Goal: Transaction & Acquisition: Purchase product/service

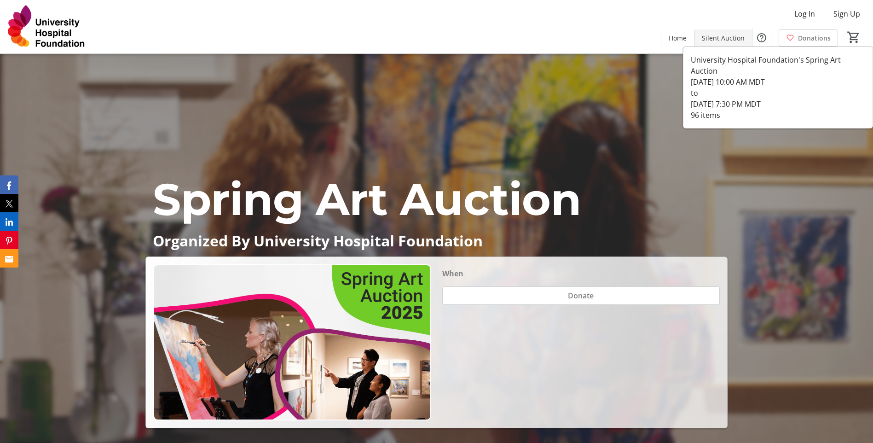
click at [726, 38] on span "Silent Auction" at bounding box center [723, 38] width 43 height 10
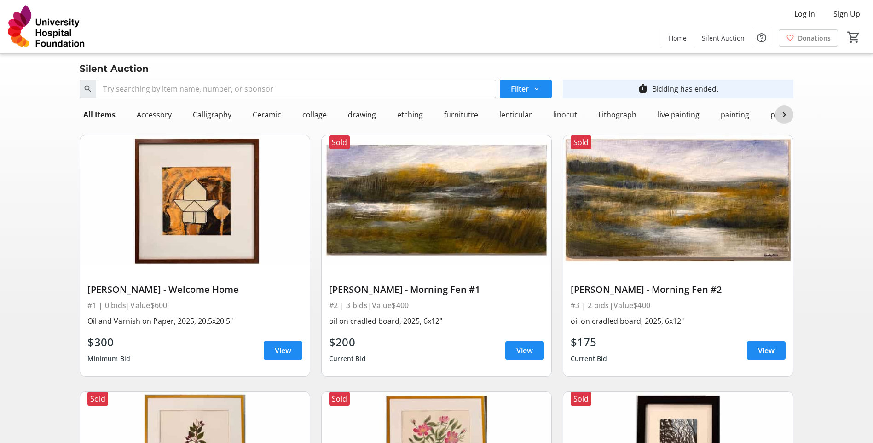
click at [786, 120] on mat-icon at bounding box center [784, 114] width 11 height 11
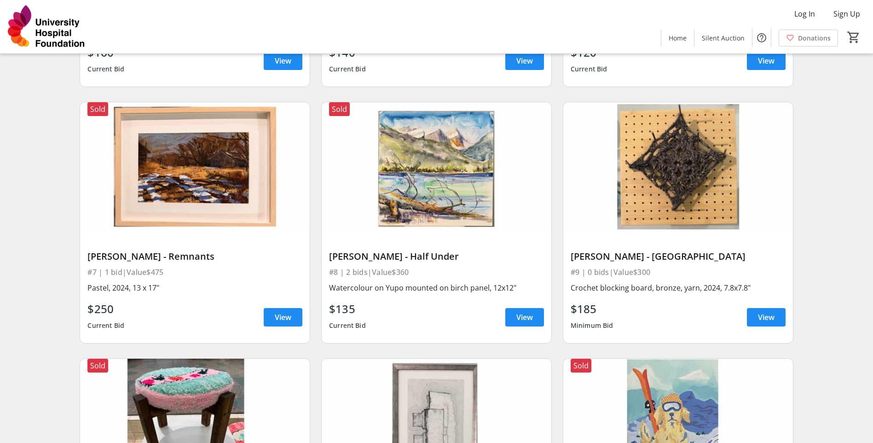
scroll to position [460, 0]
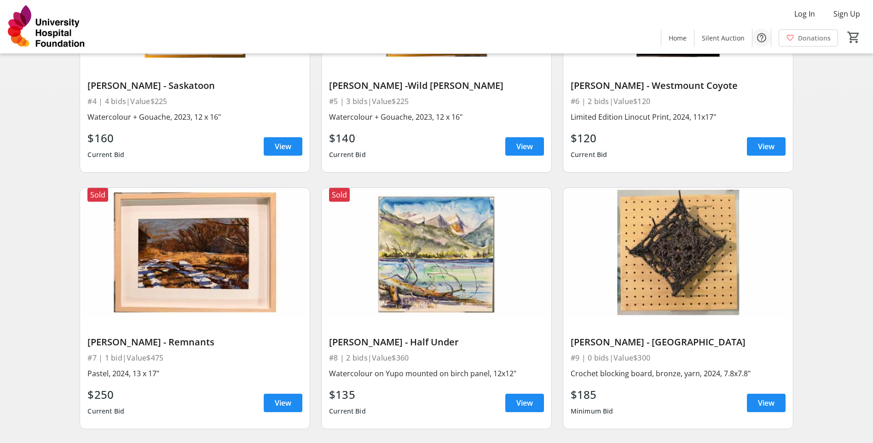
click at [766, 40] on mat-icon "Help" at bounding box center [762, 37] width 11 height 11
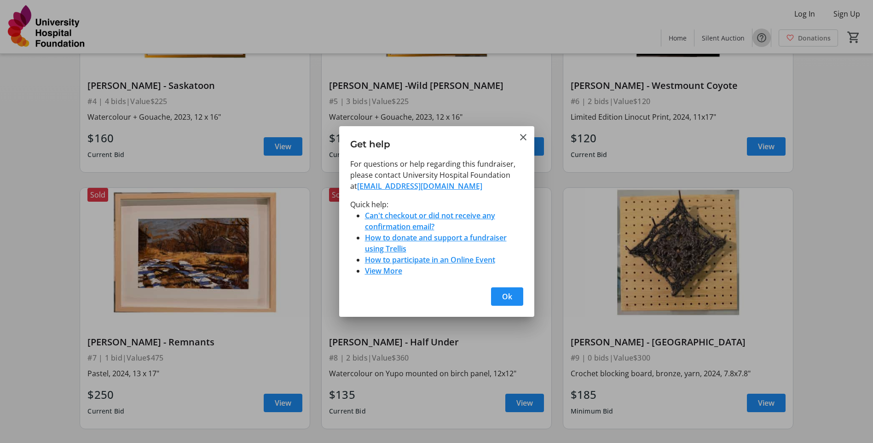
scroll to position [0, 0]
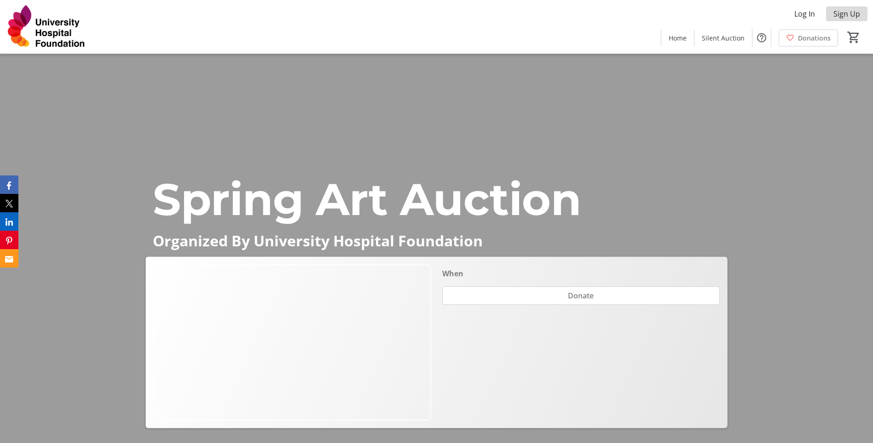
click at [848, 14] on span "Sign Up" at bounding box center [847, 13] width 27 height 11
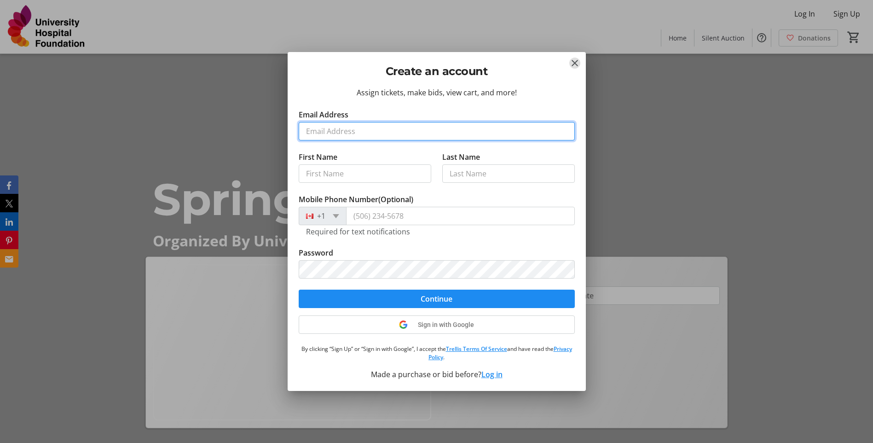
click at [330, 123] on input "Email Address" at bounding box center [437, 131] width 276 height 18
click at [502, 100] on div "Assign tickets, make bids, view cart, and more! Email Address First Name Last N…" at bounding box center [437, 239] width 298 height 304
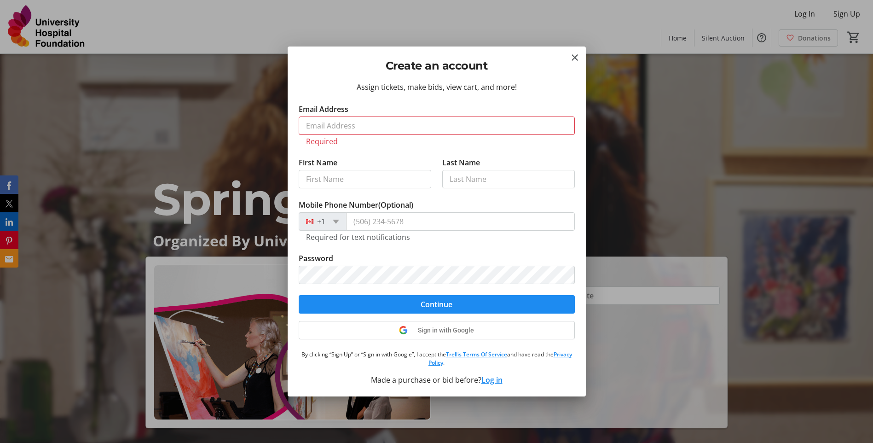
click at [572, 66] on h2 "Create an account" at bounding box center [437, 66] width 276 height 17
click at [575, 59] on mat-icon "Close" at bounding box center [575, 57] width 11 height 11
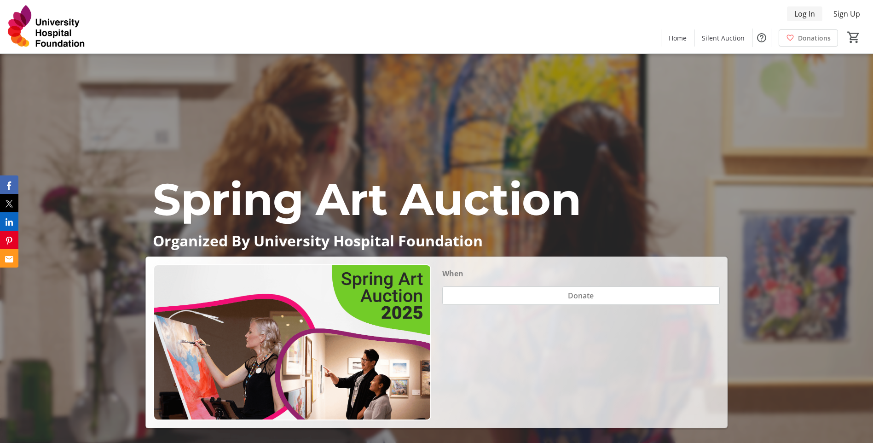
click at [796, 13] on span "Log In" at bounding box center [805, 13] width 21 height 11
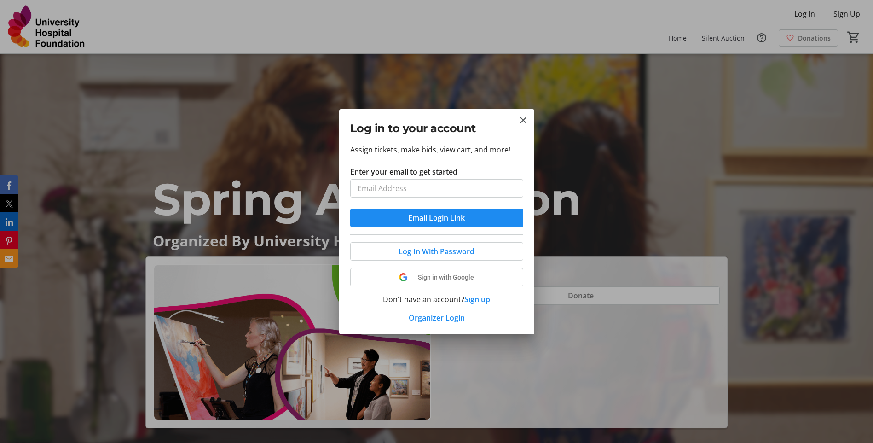
click at [431, 168] on label "Enter your email to get started" at bounding box center [403, 171] width 107 height 11
click at [431, 179] on input "Enter your email to get started" at bounding box center [436, 188] width 173 height 18
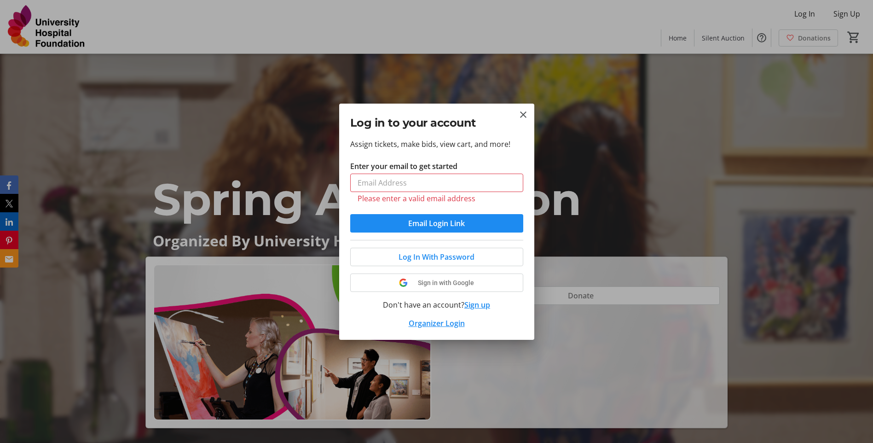
click at [410, 207] on tr-form-field "Enter your email to get started Please enter a valid email address" at bounding box center [436, 187] width 173 height 53
click at [422, 177] on input "Enter your email to get started" at bounding box center [436, 183] width 173 height 18
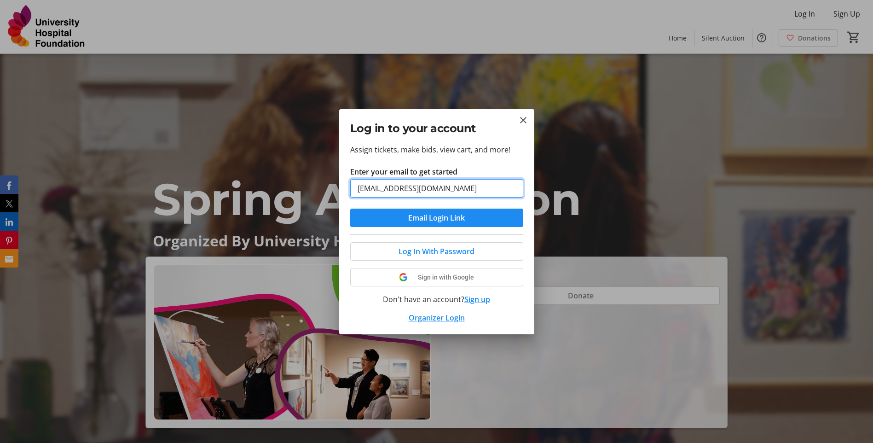
type input "tyler.sherard@givetouhf.ca"
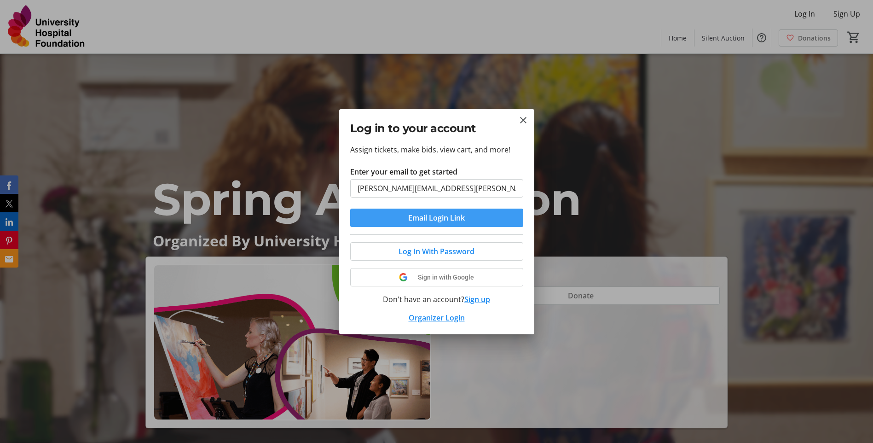
click at [419, 223] on span "submit" at bounding box center [436, 218] width 173 height 22
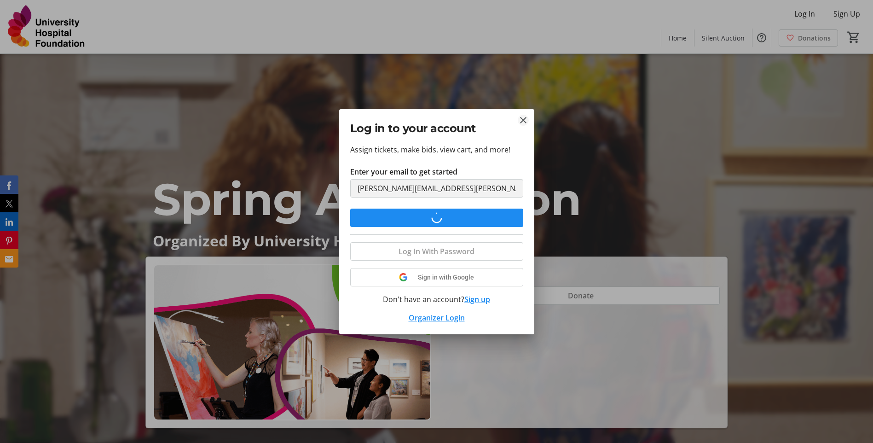
click at [526, 119] on mat-icon "Close" at bounding box center [523, 120] width 11 height 11
